Goal: Leave review/rating: Share an evaluation or opinion about a product, service, or content

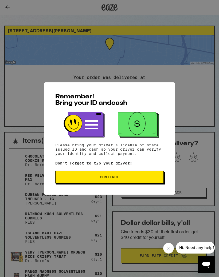
click at [69, 181] on button "Continue" at bounding box center [109, 177] width 108 height 13
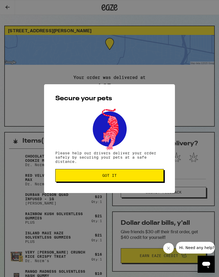
click at [62, 175] on span "Got it" at bounding box center [109, 176] width 99 height 4
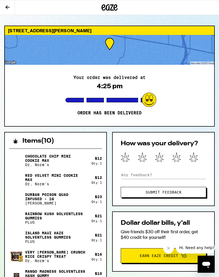
click at [192, 156] on icon at bounding box center [193, 157] width 9 height 10
click at [196, 195] on button "Submit Feedback" at bounding box center [163, 192] width 85 height 11
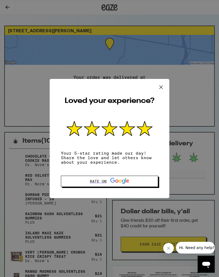
click at [162, 86] on icon at bounding box center [161, 87] width 8 height 8
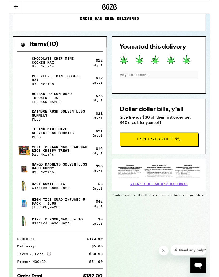
scroll to position [123, 0]
